Goal: Task Accomplishment & Management: Manage account settings

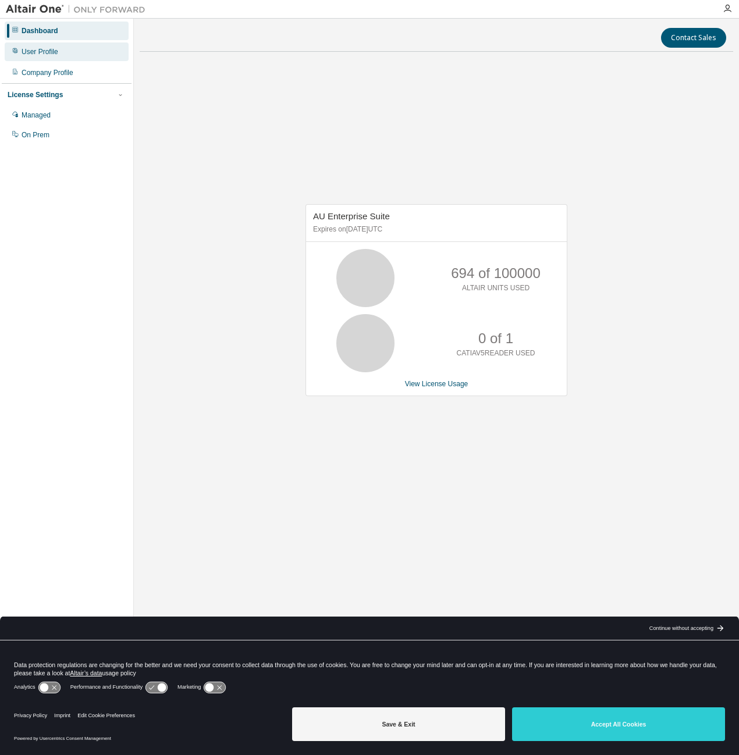
click at [26, 57] on div "User Profile" at bounding box center [67, 51] width 124 height 19
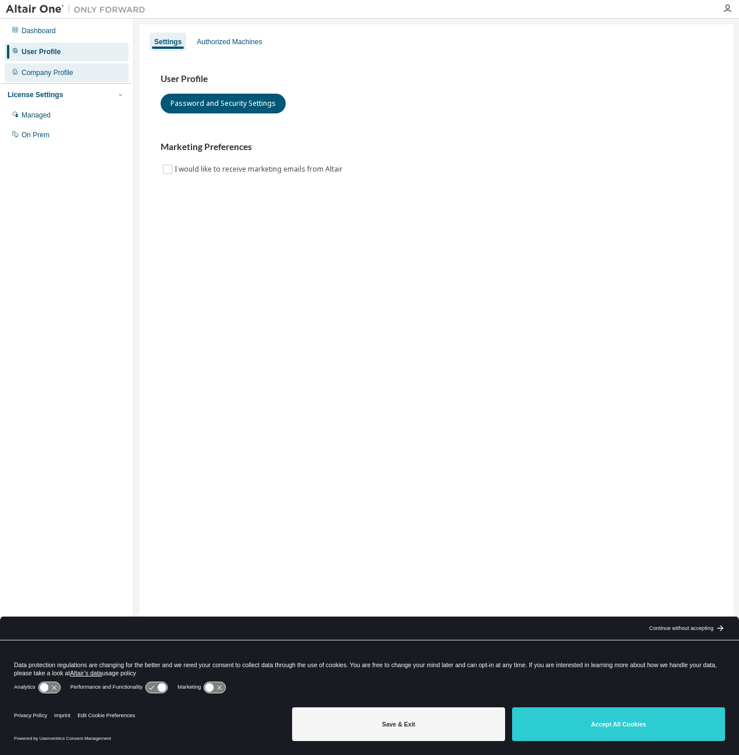
click at [28, 70] on div "Company Profile" at bounding box center [48, 72] width 52 height 9
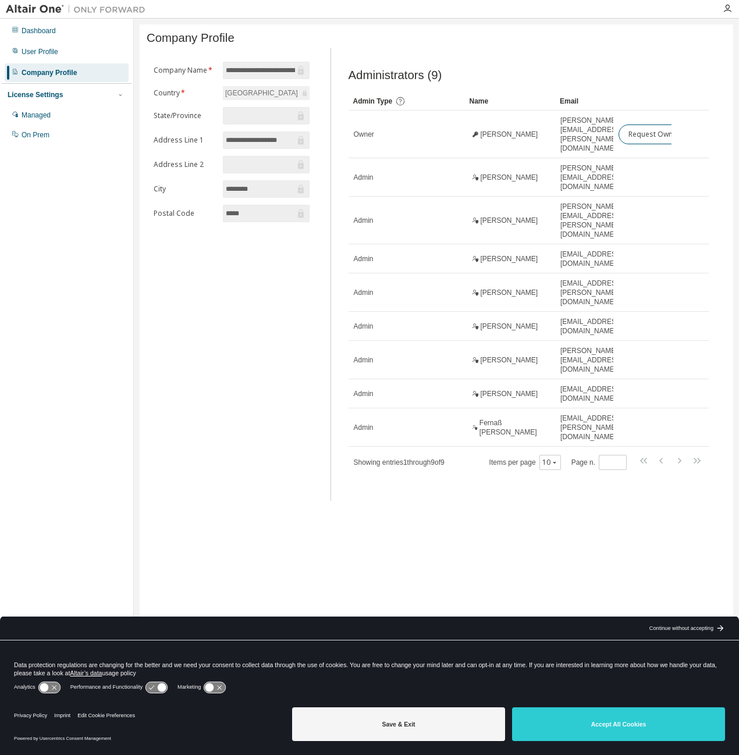
click at [31, 100] on div "License Settings" at bounding box center [67, 95] width 118 height 10
click at [62, 109] on div "Managed" at bounding box center [67, 115] width 124 height 19
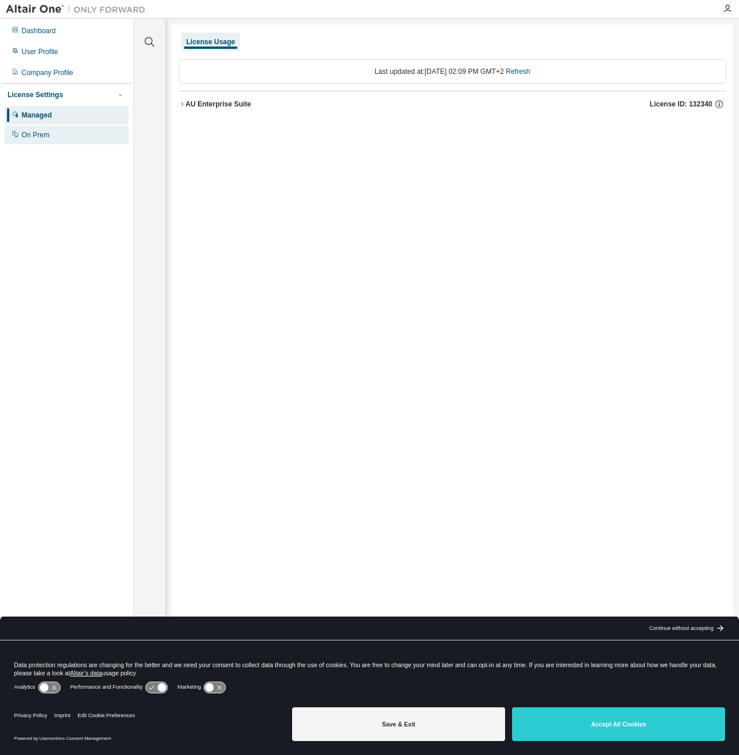
click at [66, 136] on div "On Prem" at bounding box center [67, 135] width 124 height 19
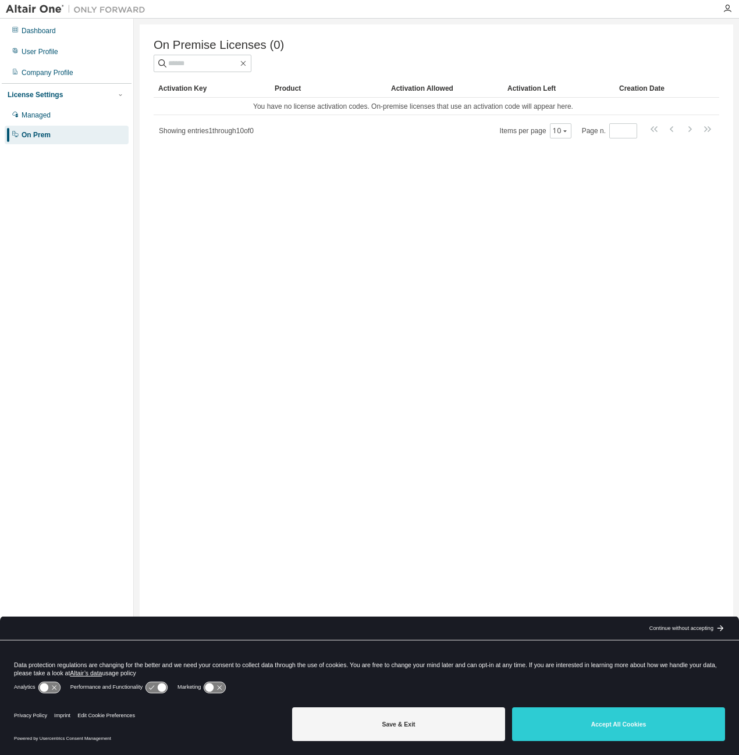
click at [328, 118] on div "Activation Key Product Activation Allowed Activation Left Creation Date You hav…" at bounding box center [436, 109] width 565 height 60
click at [328, 111] on td "You have no license activation codes. On-premise licenses that use an activatio…" at bounding box center [413, 106] width 519 height 17
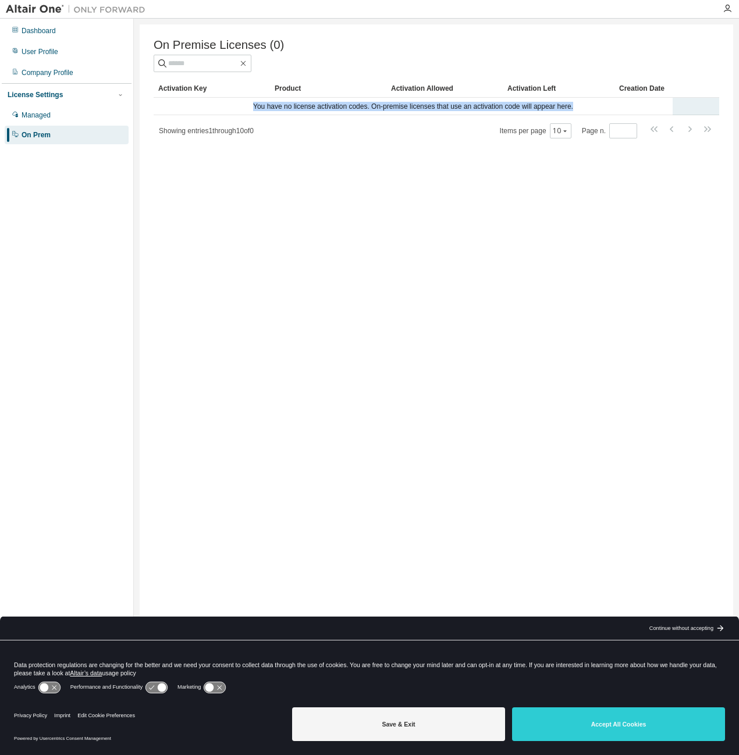
click at [328, 111] on td "You have no license activation codes. On-premise licenses that use an activatio…" at bounding box center [413, 106] width 519 height 17
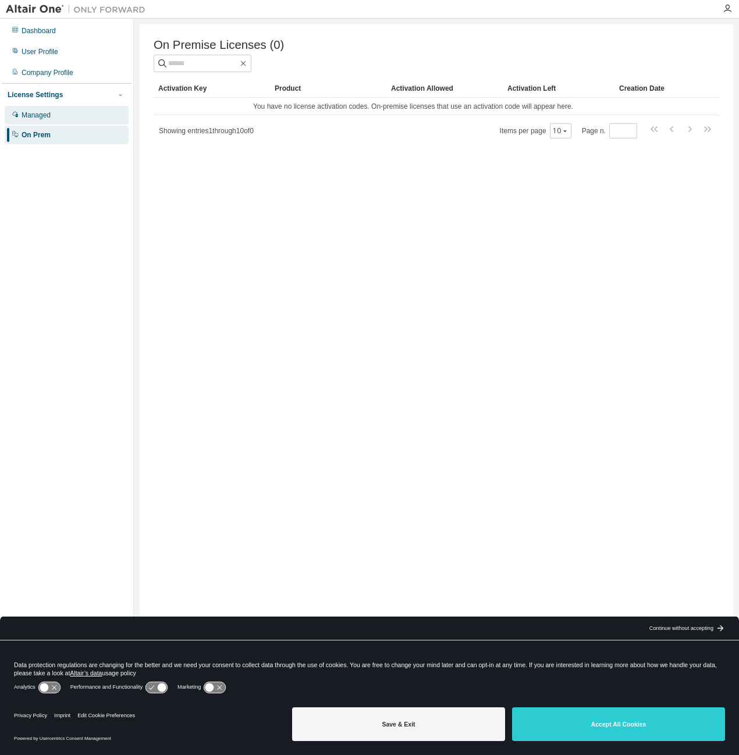
click at [62, 113] on div "Managed" at bounding box center [67, 115] width 124 height 19
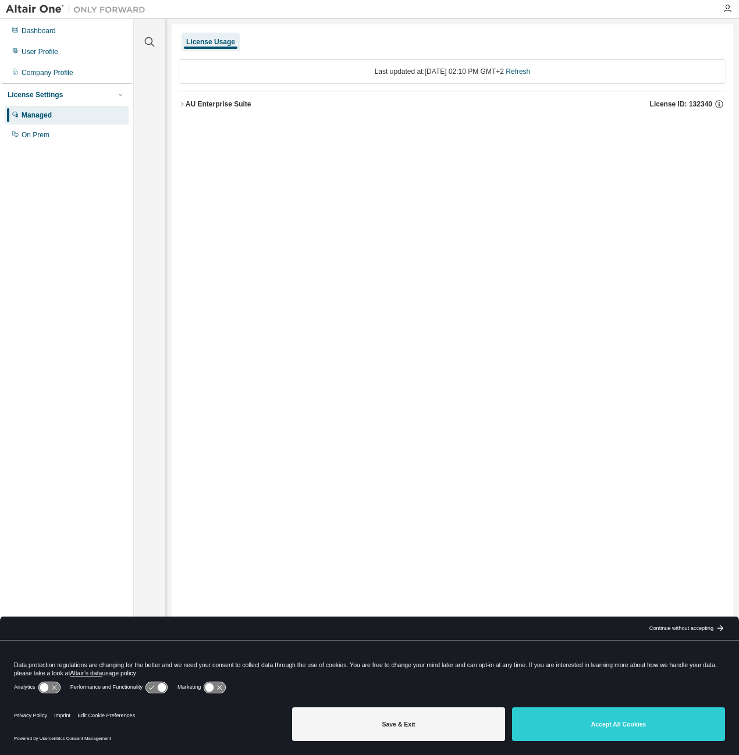
click at [535, 77] on div "Last updated at: Mon 2025-09-01 02:10 PM GMT+2 Refresh" at bounding box center [452, 71] width 547 height 24
click at [81, 79] on div "Company Profile" at bounding box center [67, 72] width 124 height 19
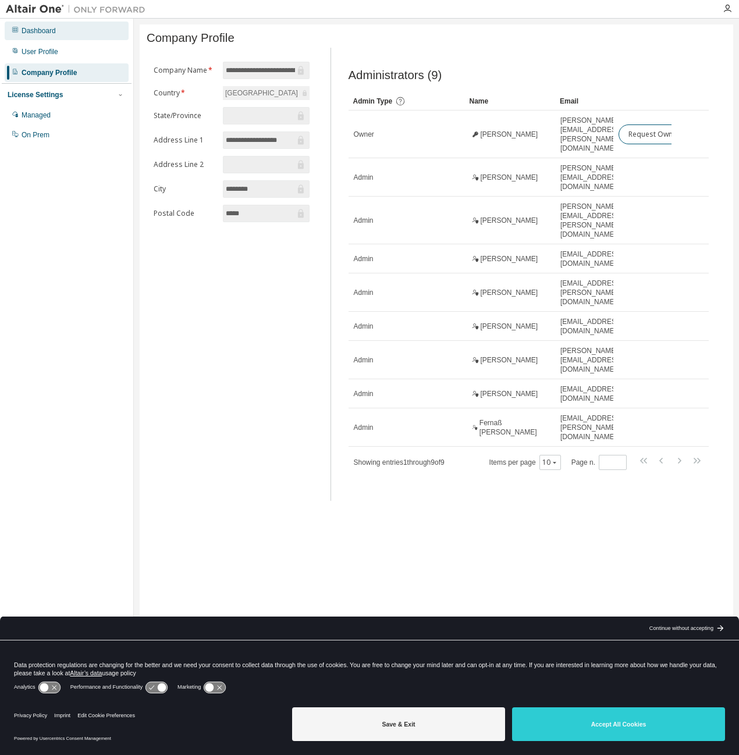
click at [71, 35] on div "Dashboard" at bounding box center [67, 31] width 124 height 19
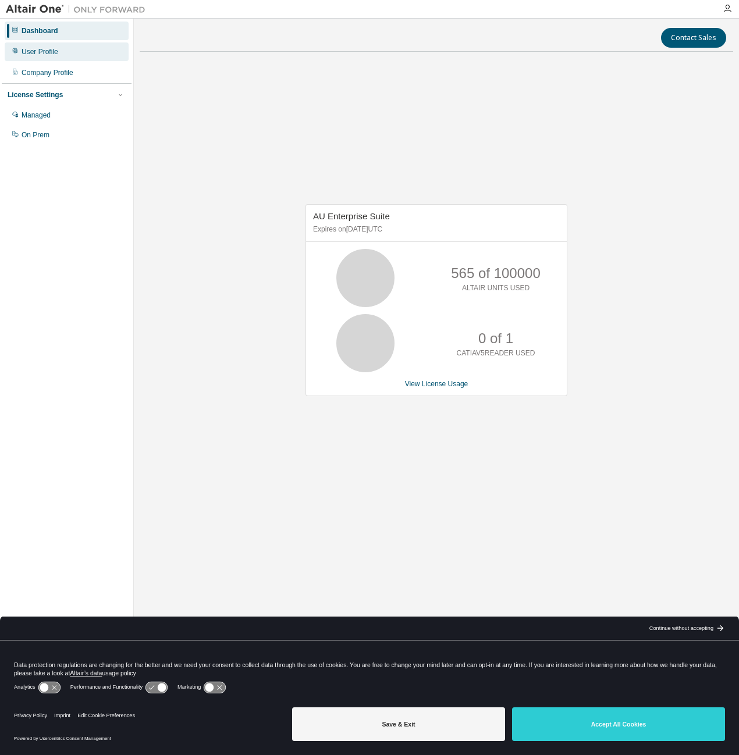
click at [67, 51] on div "User Profile" at bounding box center [67, 51] width 124 height 19
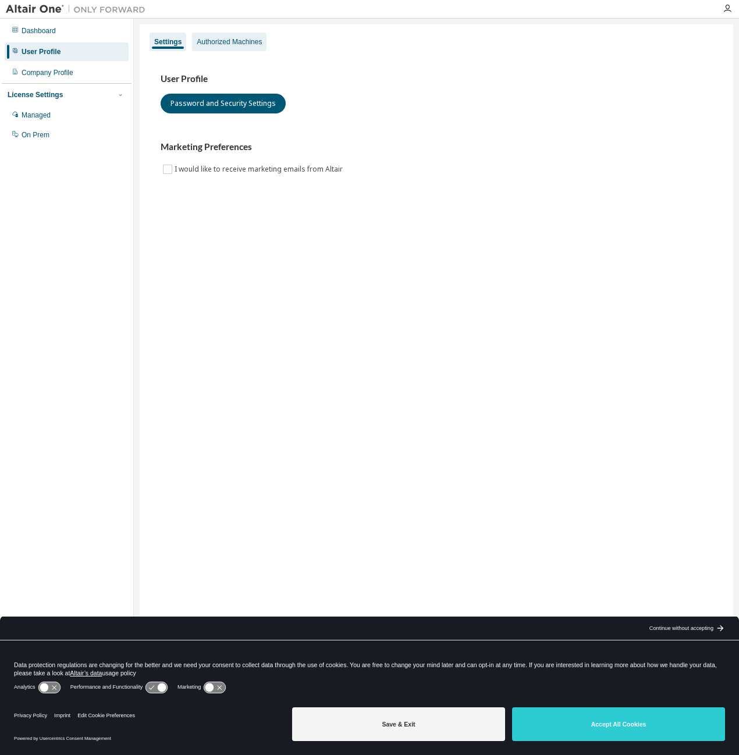
click at [213, 46] on div "Authorized Machines" at bounding box center [229, 41] width 65 height 9
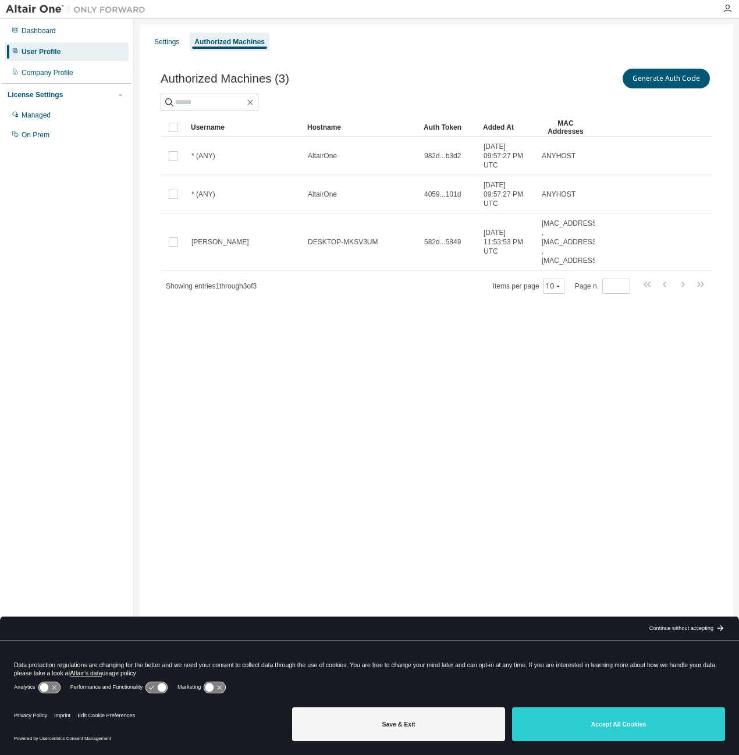
drag, startPoint x: 575, startPoint y: 71, endPoint x: 424, endPoint y: 350, distance: 317.6
click at [424, 350] on div "Settings Authorized Machines Authorized Machines (3) Generate Auth Code Clear L…" at bounding box center [436, 369] width 593 height 691
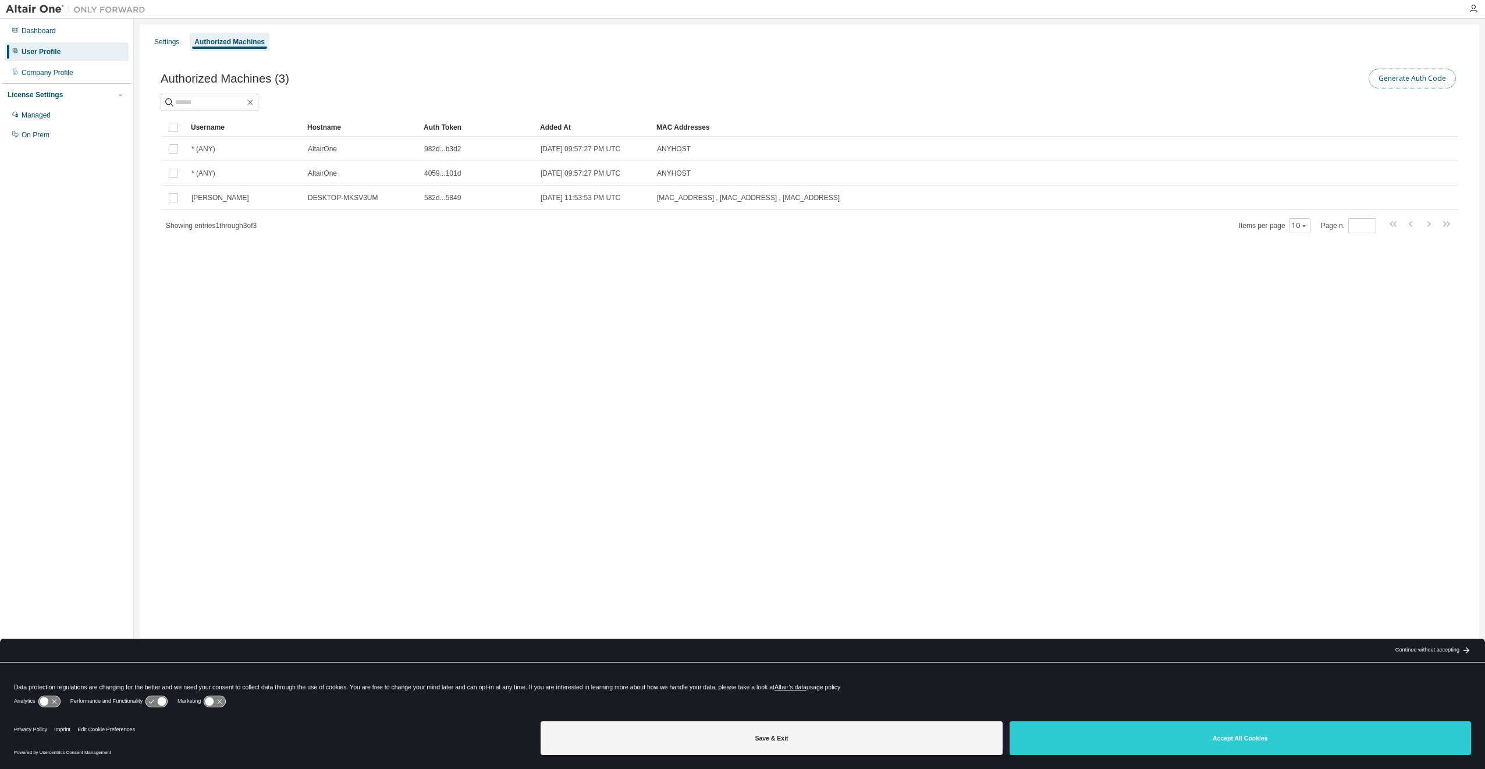
click at [738, 73] on button "Generate Auth Code" at bounding box center [1411, 79] width 87 height 20
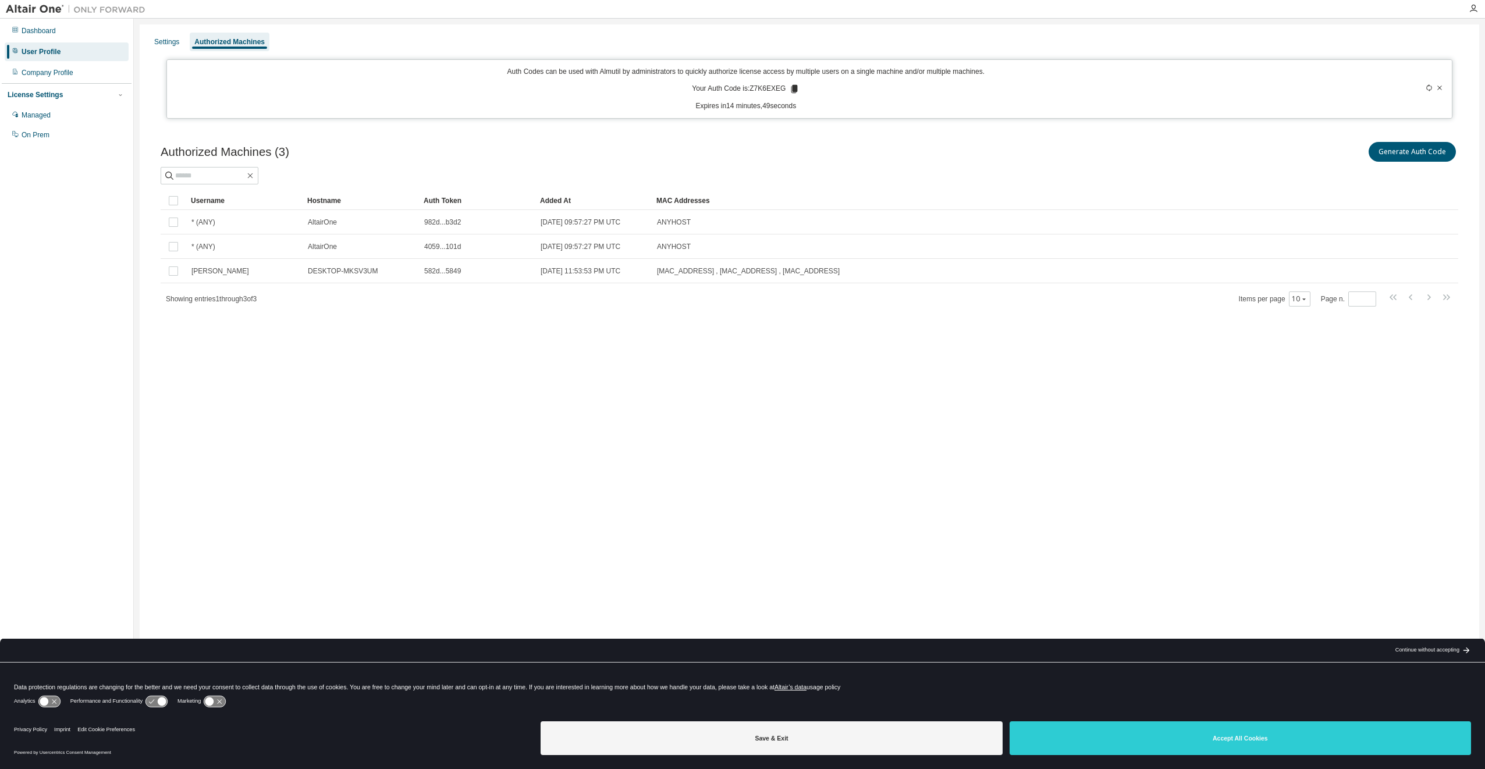
click at [738, 162] on div "Generate Auth Code" at bounding box center [1133, 152] width 649 height 24
click at [738, 156] on button "Generate Auth Code" at bounding box center [1411, 152] width 87 height 20
click at [738, 93] on p "Your Auth Code is: Z7K6EXEG" at bounding box center [746, 89] width 108 height 10
click at [738, 89] on icon at bounding box center [794, 89] width 6 height 8
